Goal: Book appointment/travel/reservation

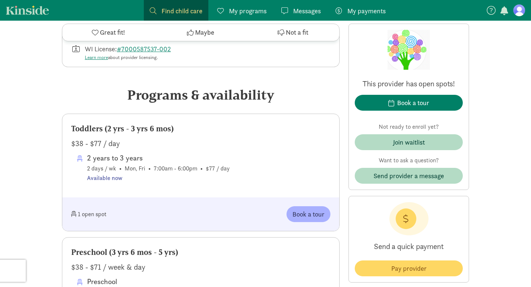
scroll to position [314, 0]
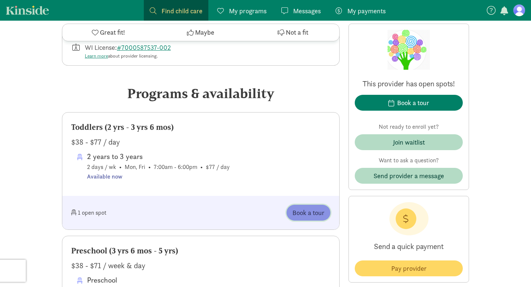
click at [315, 214] on span "Book a tour" at bounding box center [308, 212] width 32 height 10
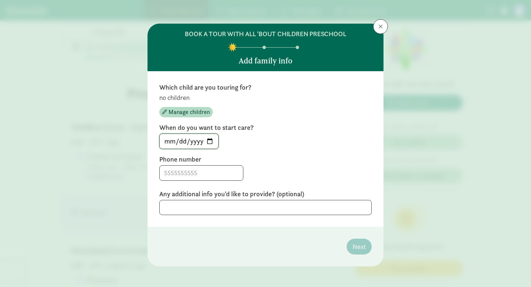
click at [210, 141] on input "[DATE]" at bounding box center [189, 141] width 59 height 15
type input "[DATE]"
click at [280, 144] on div "[DATE]" at bounding box center [265, 140] width 212 height 15
click at [211, 199] on div "Any additional info you'd like to provide? (optional)" at bounding box center [265, 201] width 212 height 25
click at [210, 208] on textarea at bounding box center [265, 207] width 212 height 15
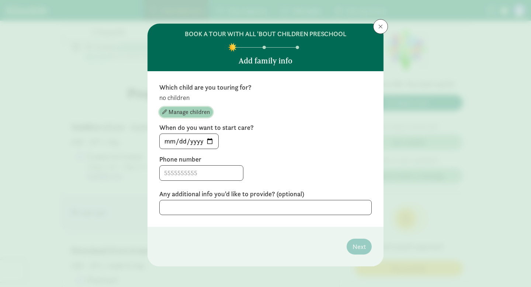
click at [172, 114] on span "Manage children" at bounding box center [188, 112] width 41 height 9
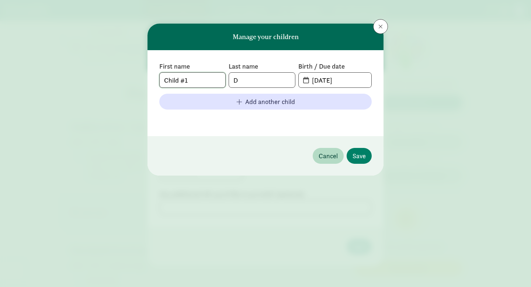
click at [202, 81] on input "Child #1" at bounding box center [193, 80] width 66 height 15
type input "C"
type input "[PERSON_NAME]"
click at [242, 81] on input "D" at bounding box center [262, 80] width 66 height 15
type input "[PERSON_NAME]"
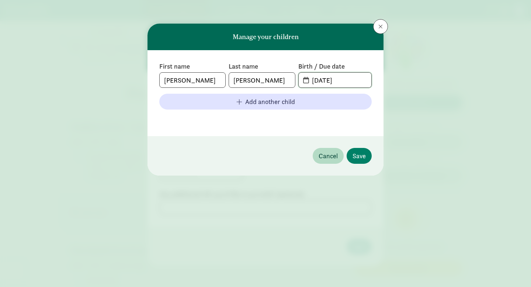
click at [332, 80] on input "[DATE]" at bounding box center [339, 80] width 64 height 15
click at [303, 83] on span "[DATE]" at bounding box center [334, 80] width 73 height 15
drag, startPoint x: 349, startPoint y: 83, endPoint x: 298, endPoint y: 80, distance: 50.9
click at [298, 80] on span "[DATE]" at bounding box center [334, 80] width 73 height 15
type input "[DATE]"
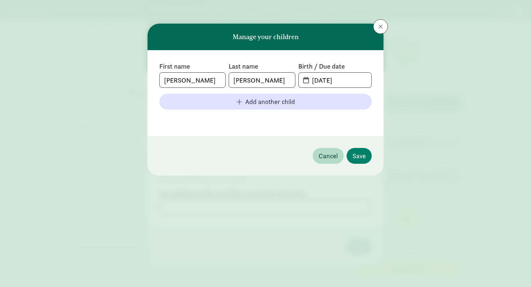
click at [351, 113] on div "First name [PERSON_NAME] Last name [PERSON_NAME] Birth / Due date [DATE] Add an…" at bounding box center [265, 93] width 212 height 62
click at [362, 153] on span "Save" at bounding box center [358, 156] width 13 height 10
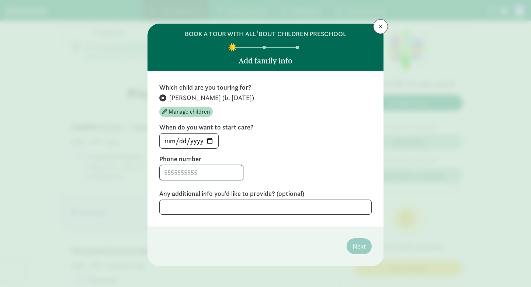
click at [205, 172] on input at bounding box center [201, 172] width 83 height 15
type input "8128414930"
click at [205, 204] on textarea at bounding box center [265, 206] width 212 height 15
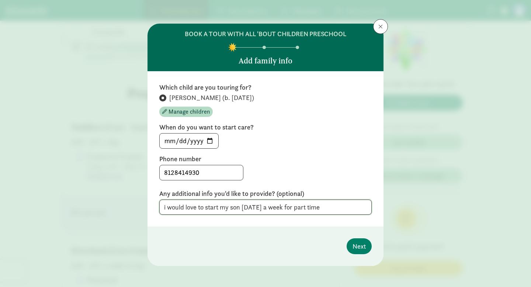
type textarea "i would love to start my son [DATE] a week for part time"
click at [212, 140] on input "[DATE]" at bounding box center [189, 140] width 59 height 15
click at [281, 152] on div "Which child are you touring for? [PERSON_NAME] (b. [DATE]) Manage children When…" at bounding box center [265, 149] width 212 height 132
